Goal: Use online tool/utility: Utilize a website feature to perform a specific function

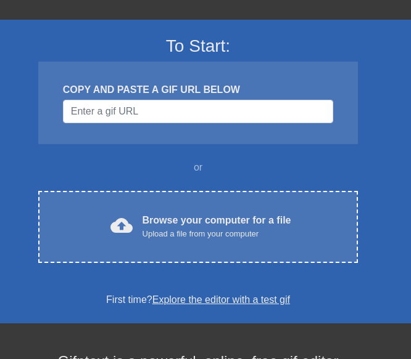
scroll to position [75, 0]
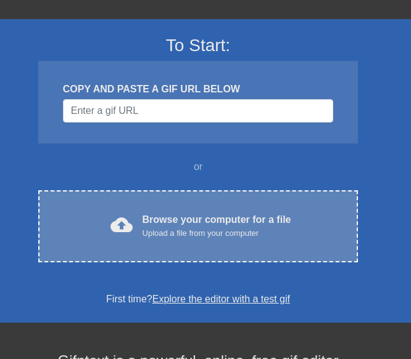
click at [146, 224] on div "Browse your computer for a file Upload a file from your computer" at bounding box center [216, 226] width 149 height 27
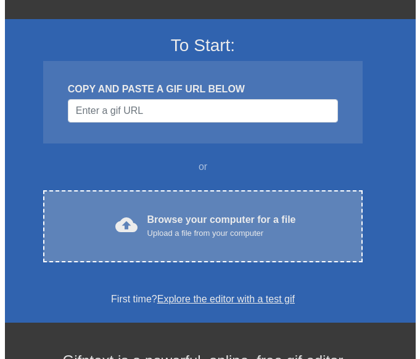
scroll to position [0, 0]
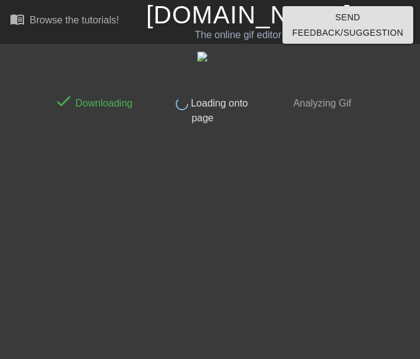
click at [407, 85] on div "done Downloading done Loading onto page done Analyzing Gif" at bounding box center [210, 87] width 420 height 77
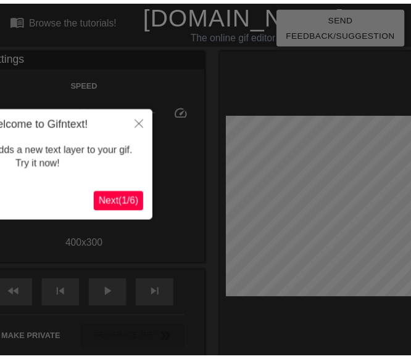
scroll to position [30, 0]
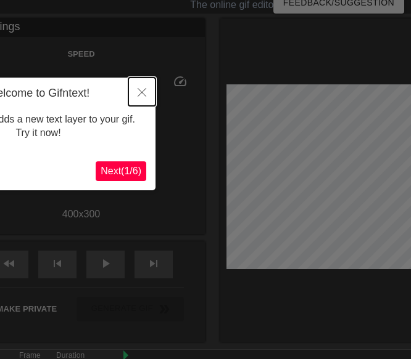
click at [144, 91] on icon "Close" at bounding box center [141, 92] width 9 height 9
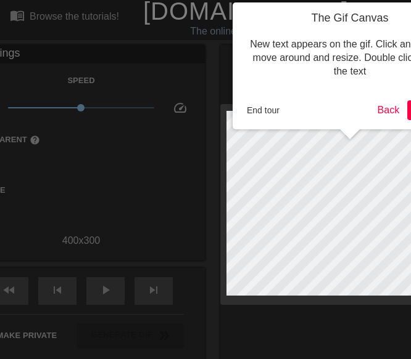
scroll to position [0, 0]
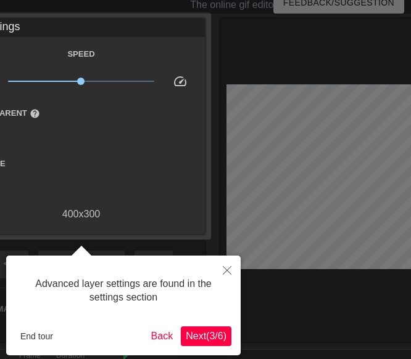
click at [200, 345] on button "Next ( 3 / 6 )" at bounding box center [206, 337] width 51 height 20
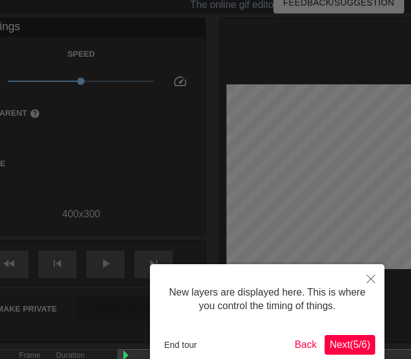
scroll to position [10, 0]
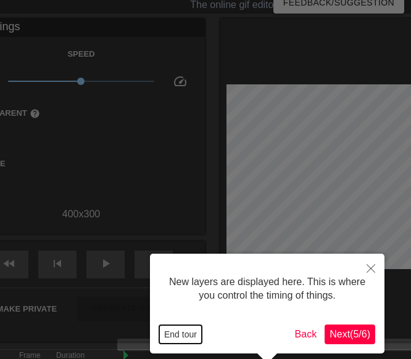
click at [184, 334] on button "End tour" at bounding box center [180, 334] width 43 height 18
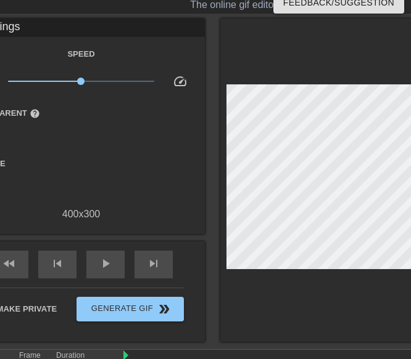
drag, startPoint x: 213, startPoint y: 242, endPoint x: 255, endPoint y: 63, distance: 182.9
click at [255, 63] on div "title add_circle image add_circle crop photo_size_select_large help keyboard Gi…" at bounding box center [198, 180] width 562 height 324
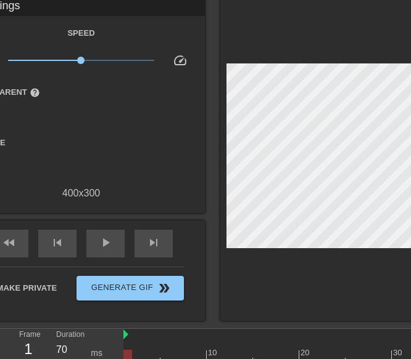
scroll to position [52, 0]
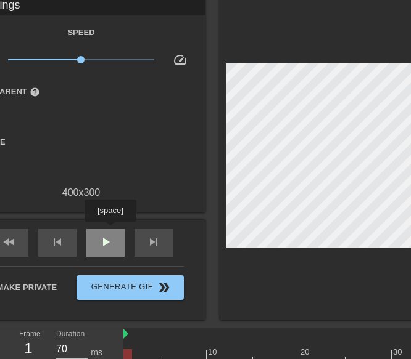
click at [109, 232] on div "play_arrow" at bounding box center [105, 243] width 38 height 28
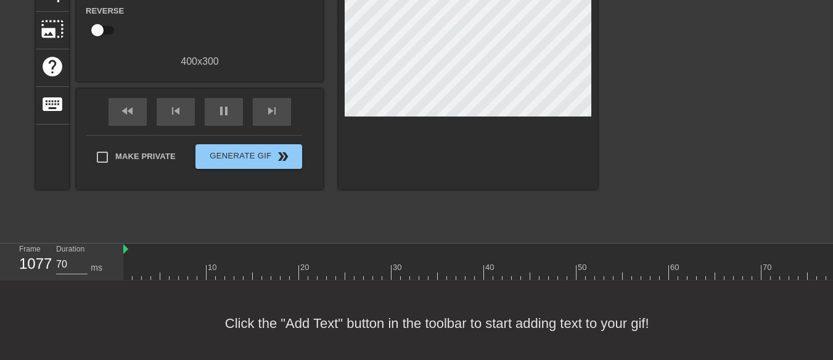
scroll to position [184, 0]
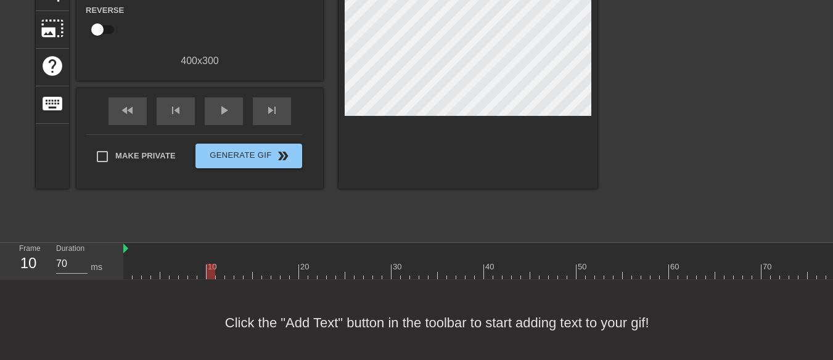
click at [152, 261] on div at bounding box center [155, 262] width 9 height 15
click at [122, 268] on div "Frame 4 Duration 70 ms" at bounding box center [61, 261] width 123 height 37
click at [122, 269] on div "Frame 4 Duration 70 ms" at bounding box center [61, 261] width 123 height 37
click at [70, 261] on input "70" at bounding box center [71, 264] width 31 height 20
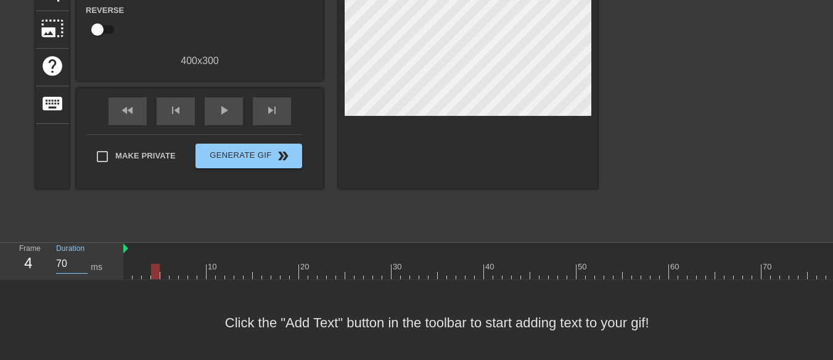
click at [31, 263] on div "4" at bounding box center [28, 263] width 18 height 22
type input "70"
drag, startPoint x: 224, startPoint y: 268, endPoint x: 43, endPoint y: 288, distance: 183.0
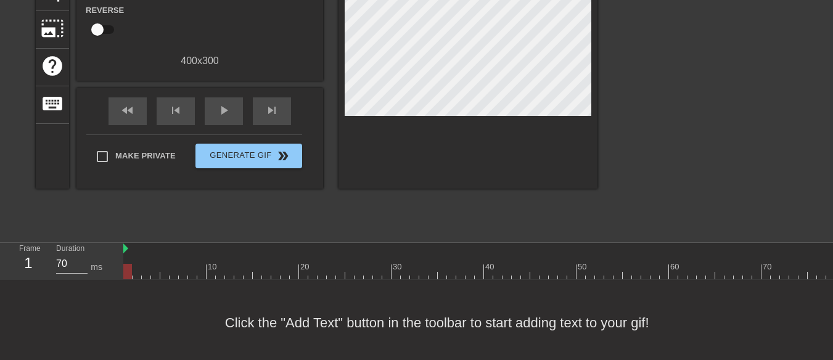
click at [43, 280] on div "Frame 1 Duration 70 ms 10 20 30 40 50 60 70 80 90 100 110 120 130 140 150" at bounding box center [416, 261] width 833 height 37
